Goal: Task Accomplishment & Management: Manage account settings

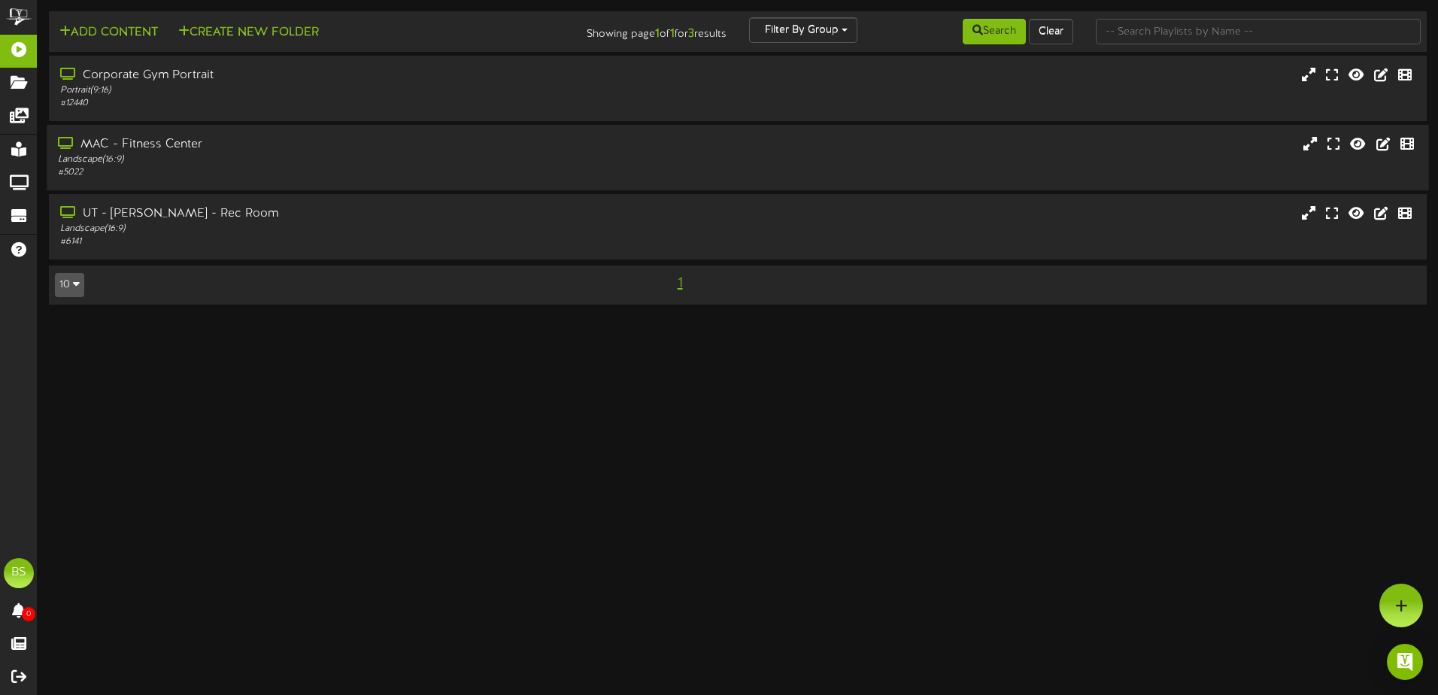
click at [396, 143] on div "MAC - Fitness Center" at bounding box center [334, 144] width 553 height 17
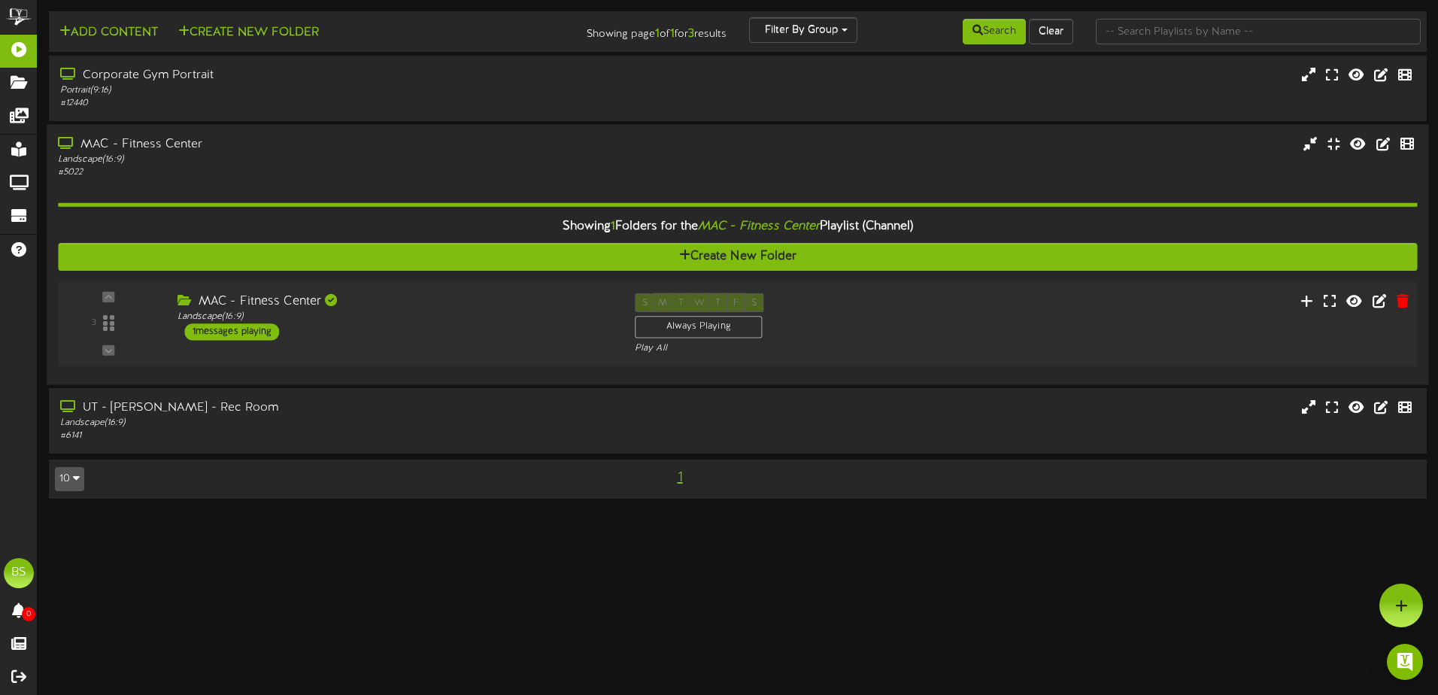
click at [869, 308] on div "S M T W T F S Always Playing Play All" at bounding box center [794, 324] width 343 height 62
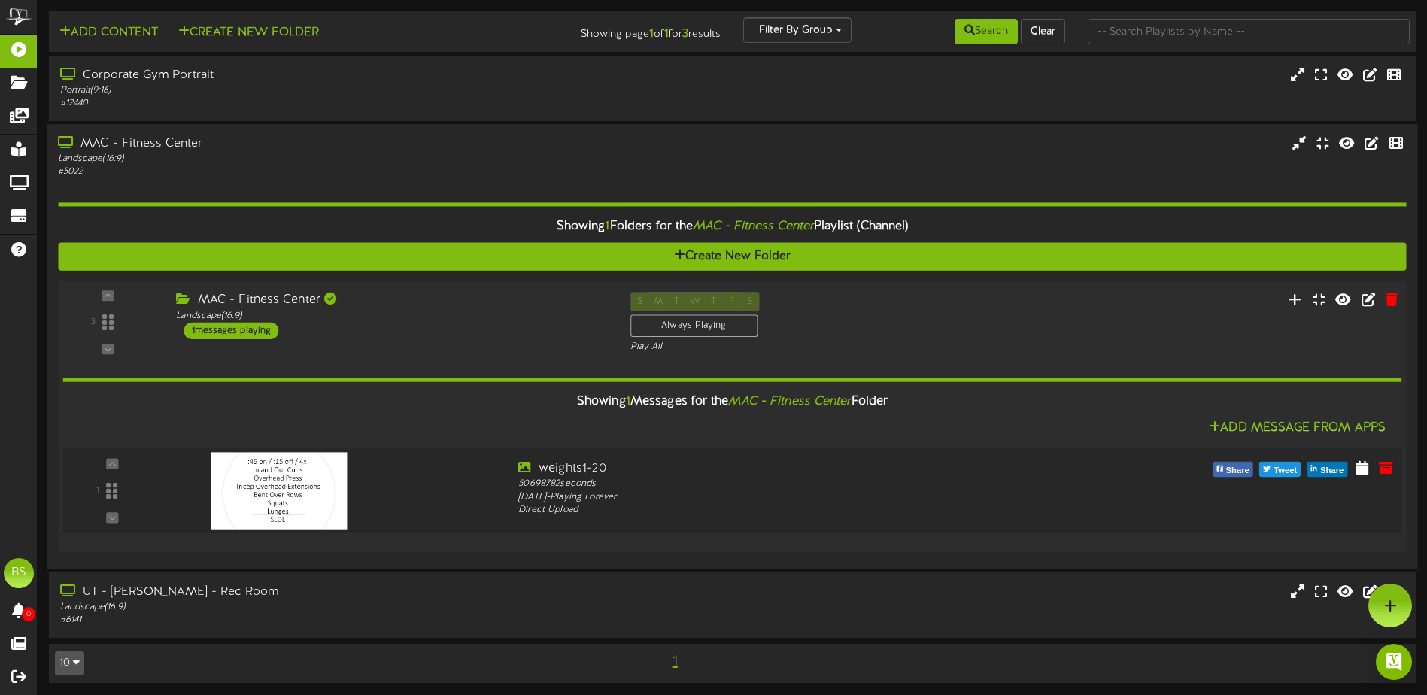
click at [1057, 475] on div "weights1-20" at bounding box center [788, 468] width 540 height 17
click at [1357, 475] on icon at bounding box center [1361, 467] width 15 height 17
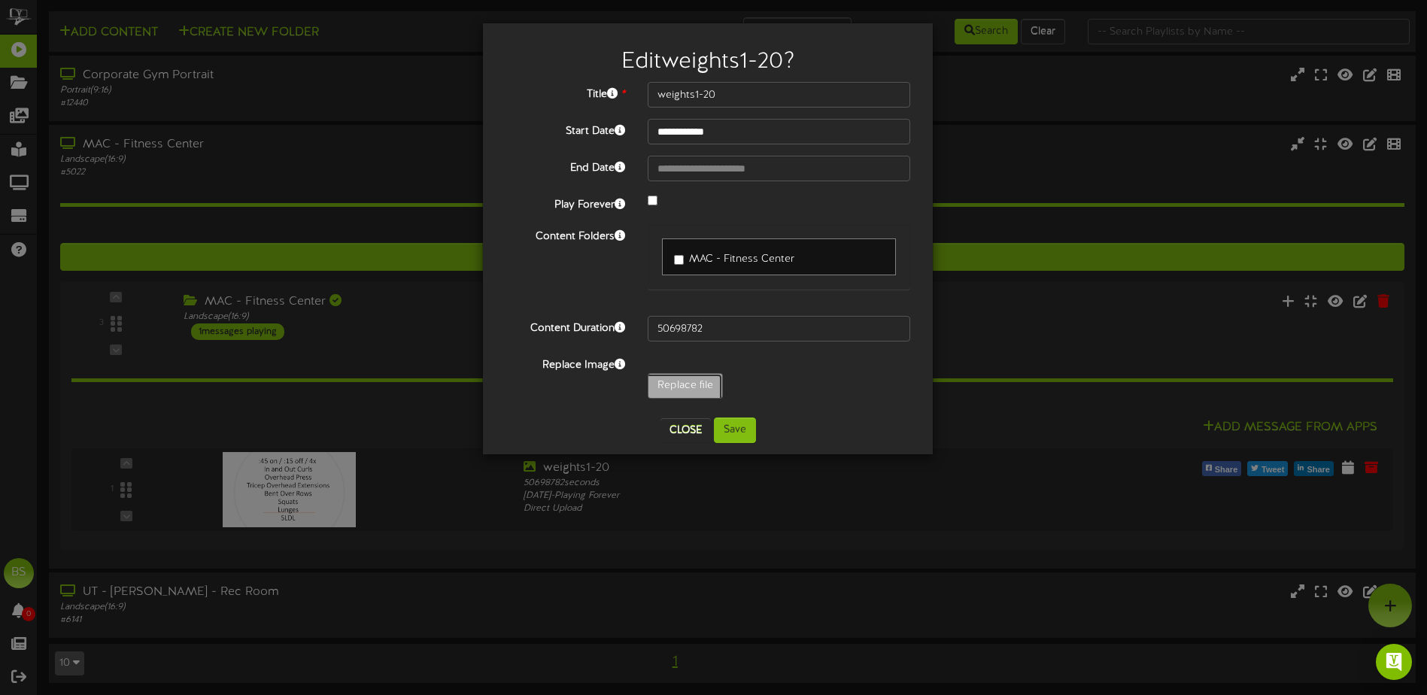
type input "**********"
type input "HIIT10-29"
click at [802, 424] on div "Close Save" at bounding box center [707, 430] width 427 height 26
click at [739, 432] on button "Save" at bounding box center [735, 430] width 42 height 26
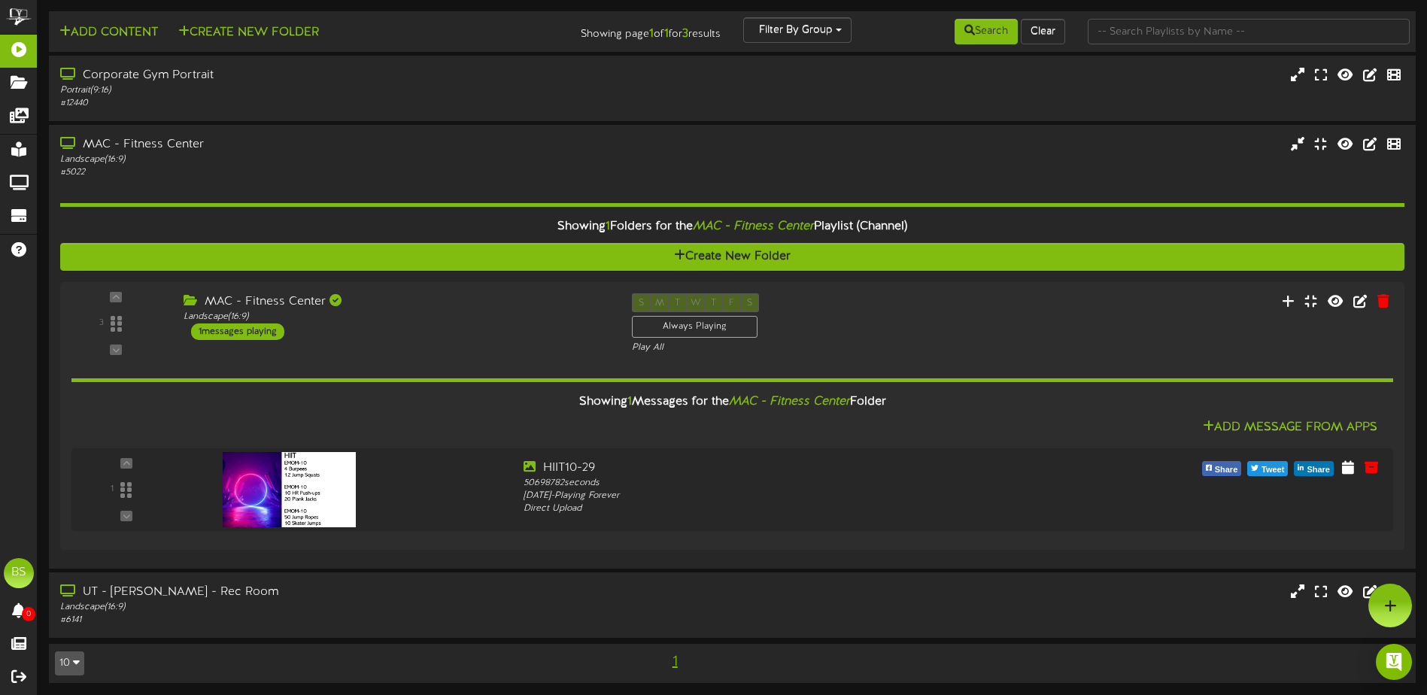
click at [641, 687] on div "Add Content Create New Folder Showing page 1 of 1 for 3 results Filter By Group…" at bounding box center [732, 354] width 1389 height 687
